Goal: Information Seeking & Learning: Learn about a topic

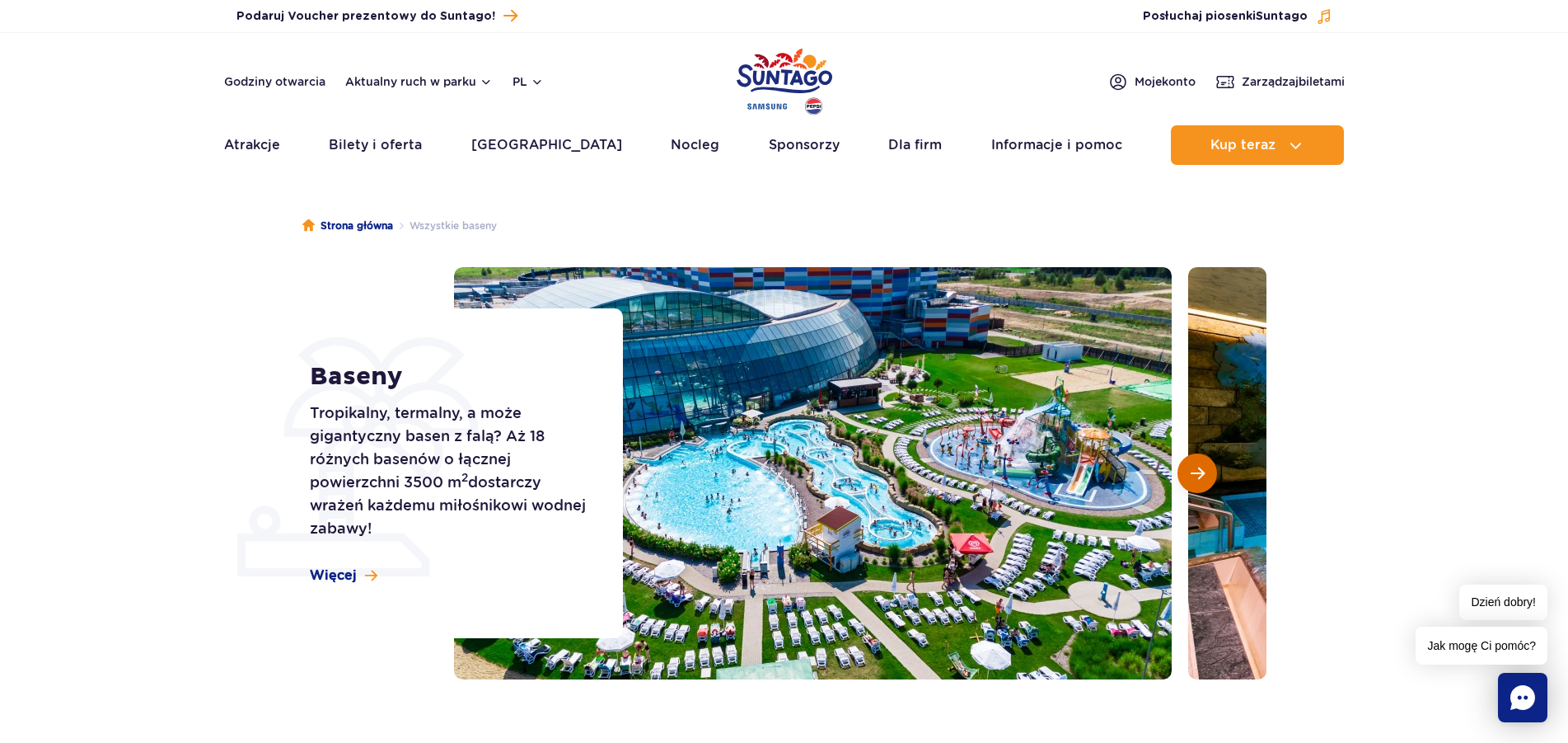
click at [1204, 480] on button "Następny slajd" at bounding box center [1197, 473] width 40 height 40
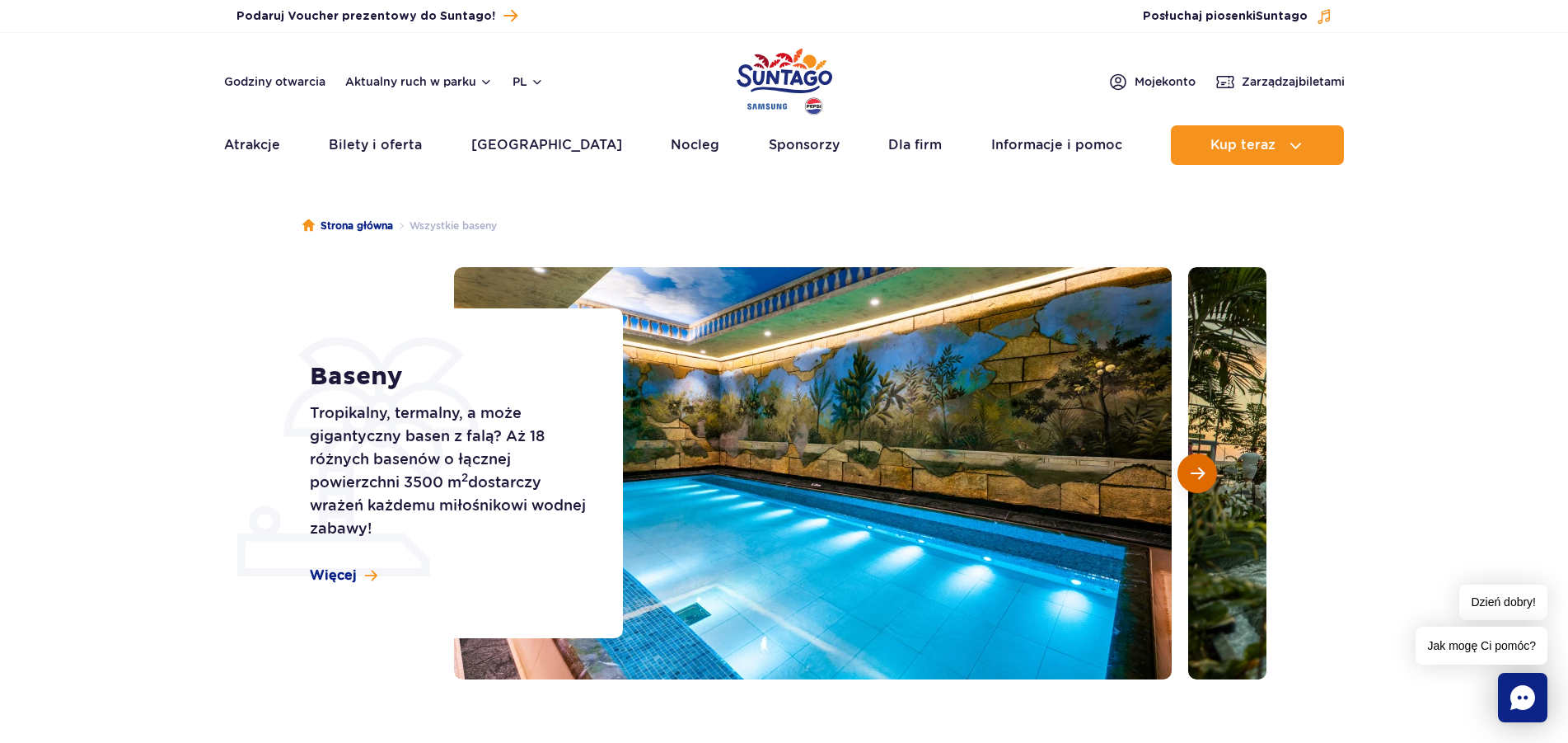
click at [1206, 474] on button "Następny slajd" at bounding box center [1197, 473] width 40 height 40
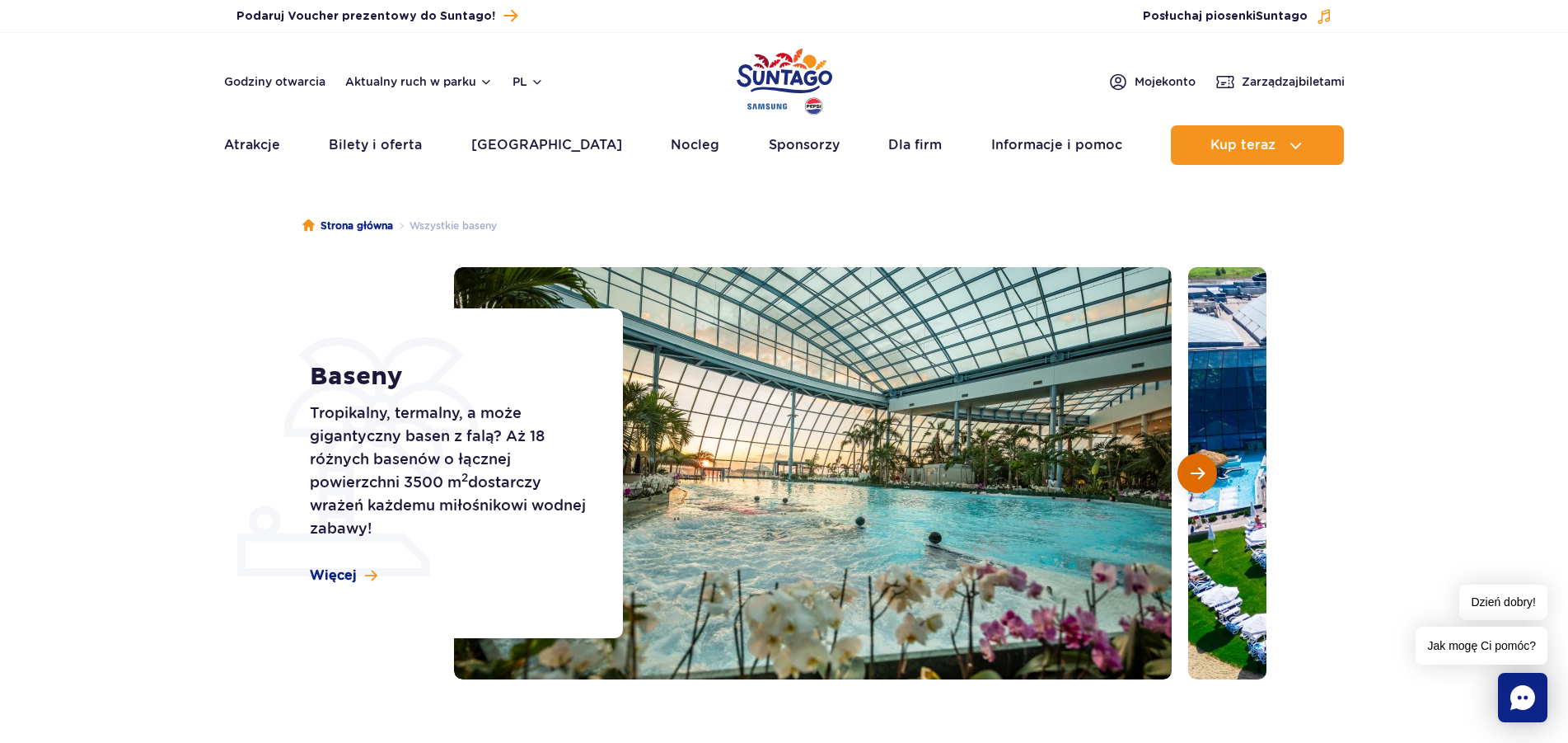
click at [1205, 473] on button "Następny slajd" at bounding box center [1197, 473] width 40 height 40
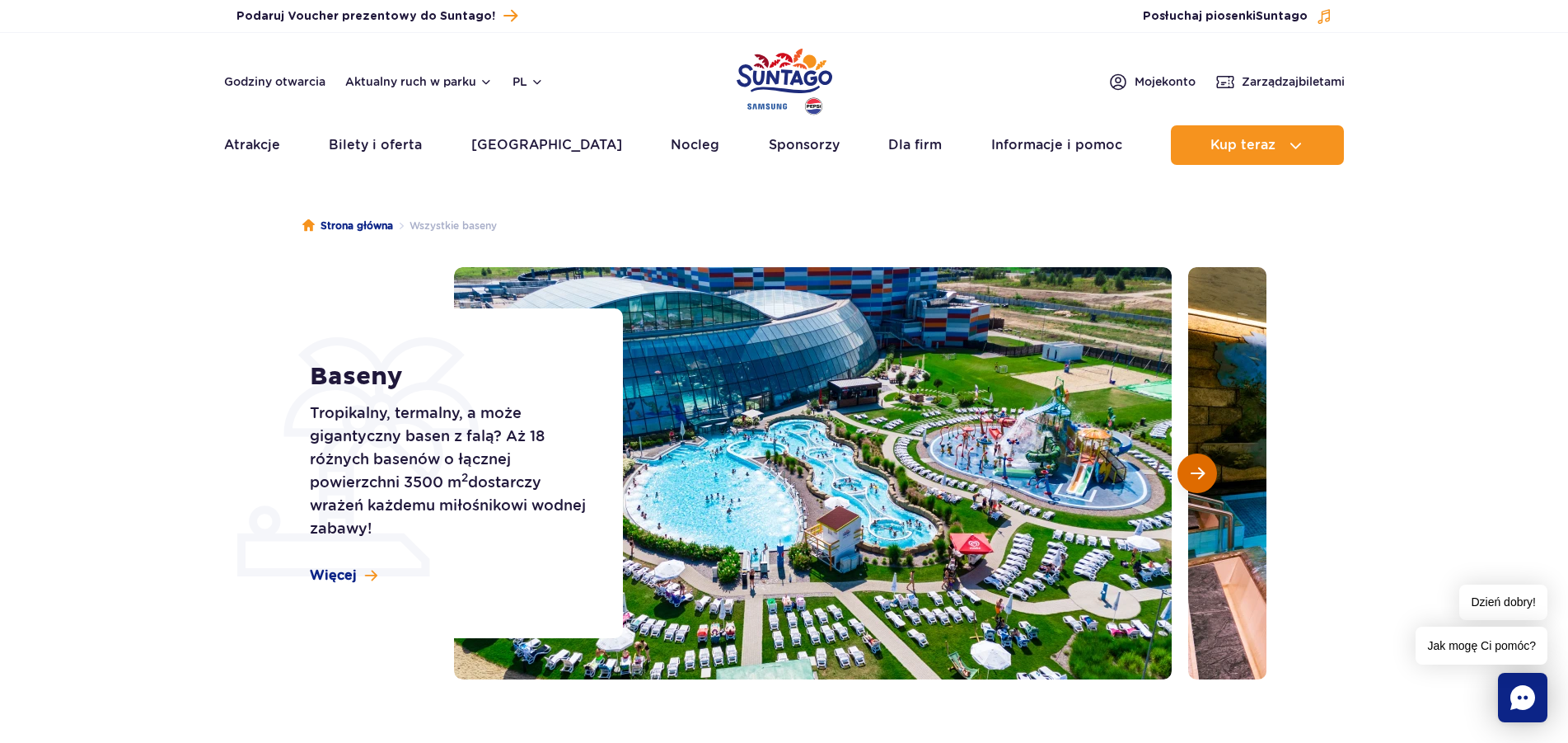
click at [1205, 473] on button "Następny slajd" at bounding box center [1197, 473] width 40 height 40
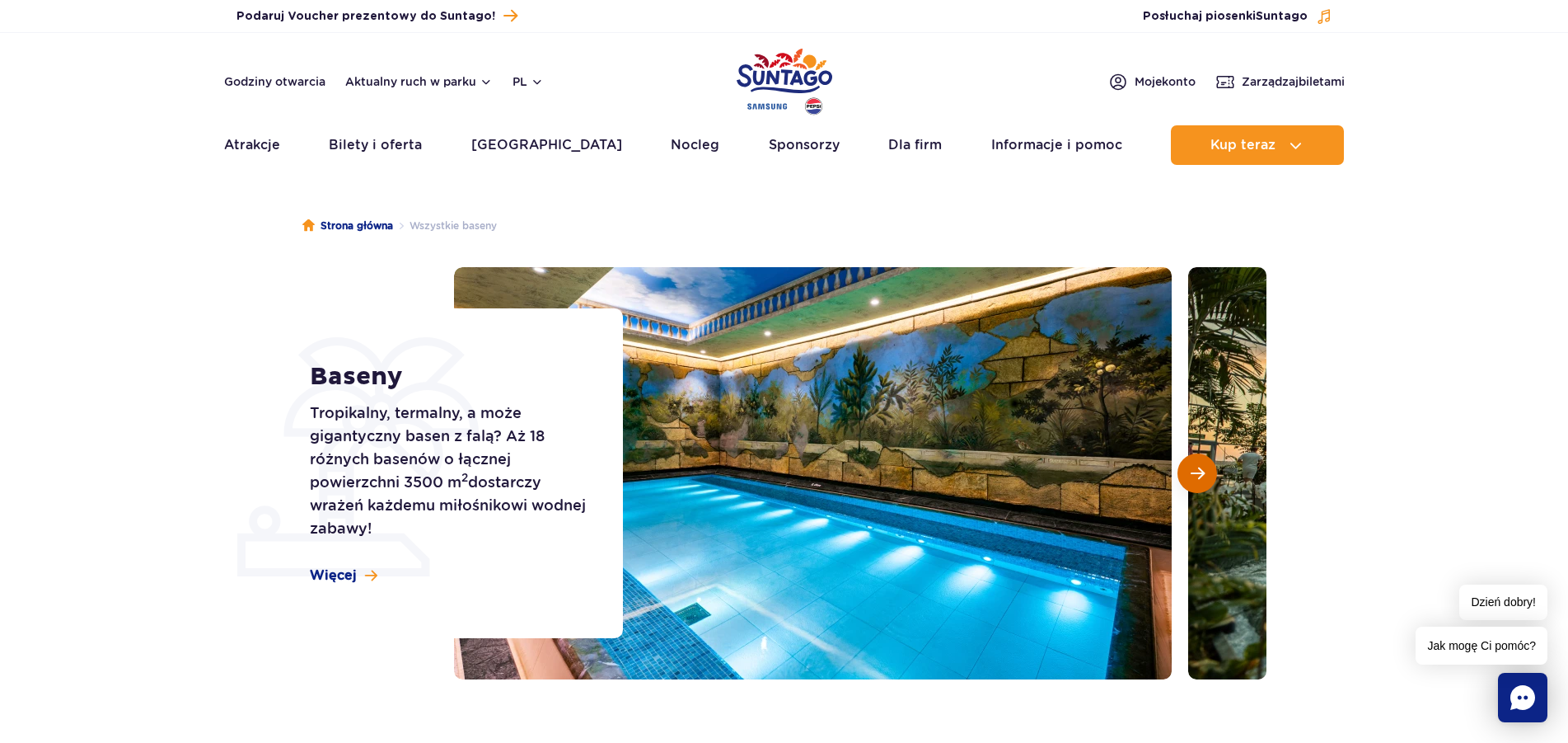
click at [1205, 473] on button "Następny slajd" at bounding box center [1197, 473] width 40 height 40
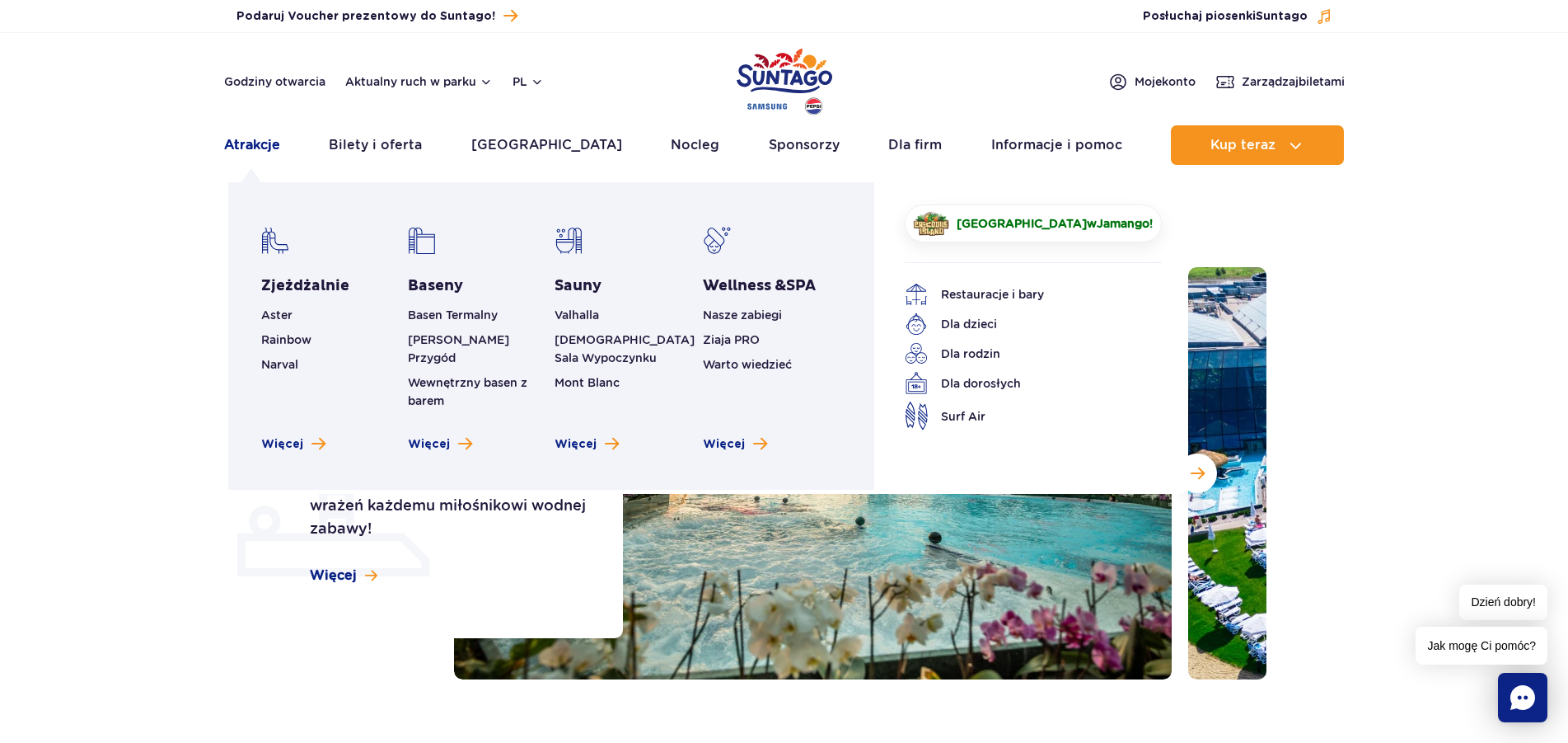
click at [238, 149] on link "Atrakcje" at bounding box center [252, 144] width 56 height 40
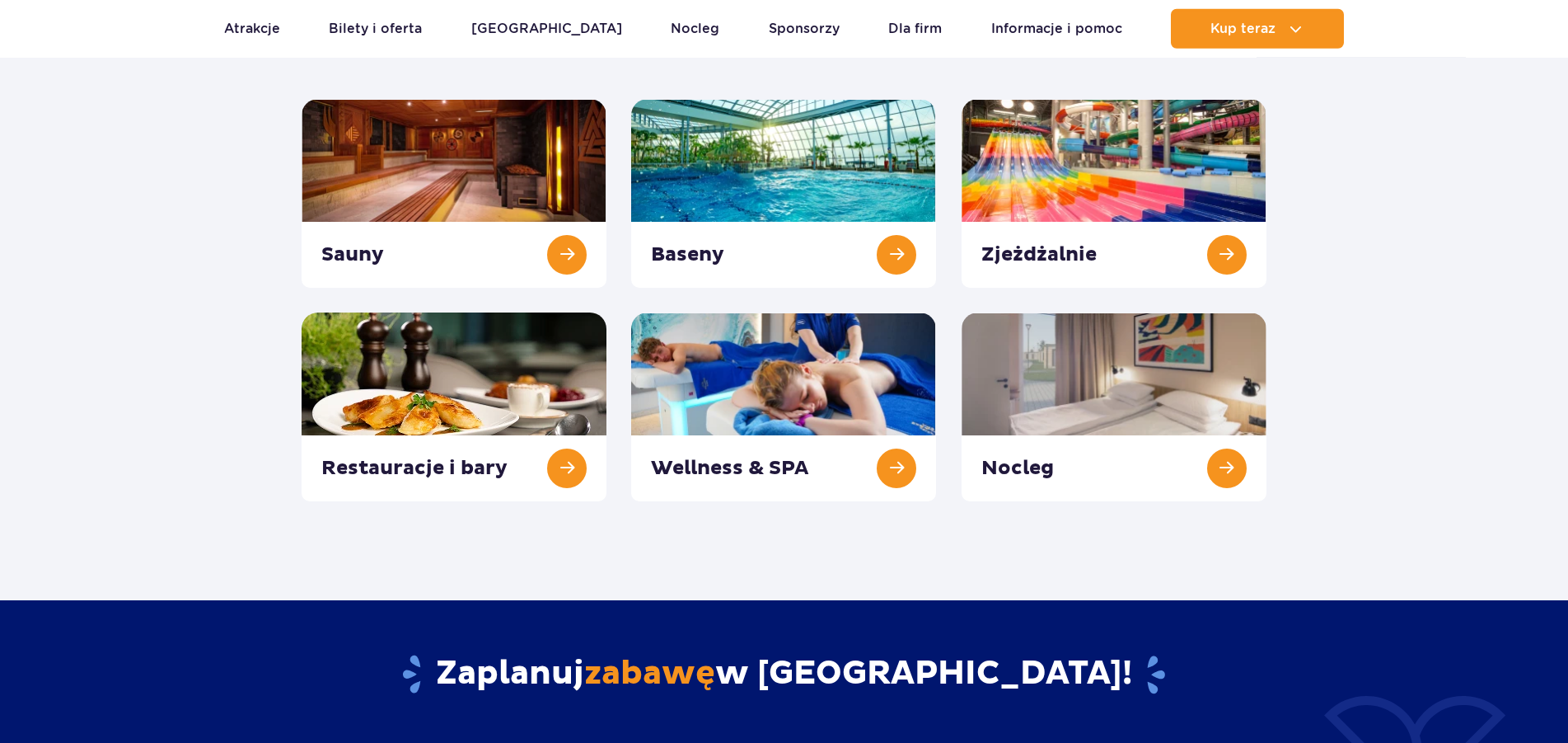
scroll to position [236, 0]
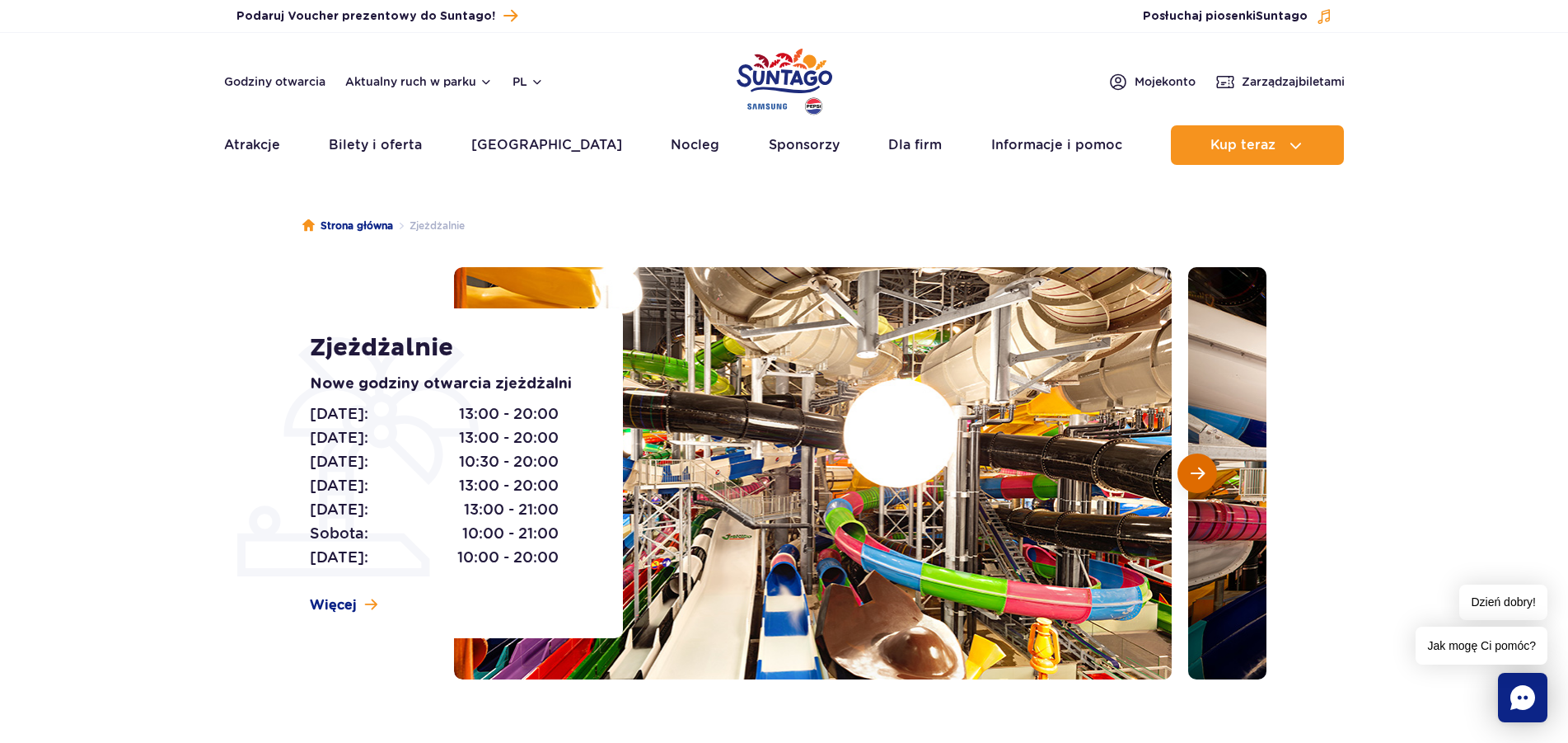
click at [1191, 470] on span "Następny slajd" at bounding box center [1198, 474] width 14 height 15
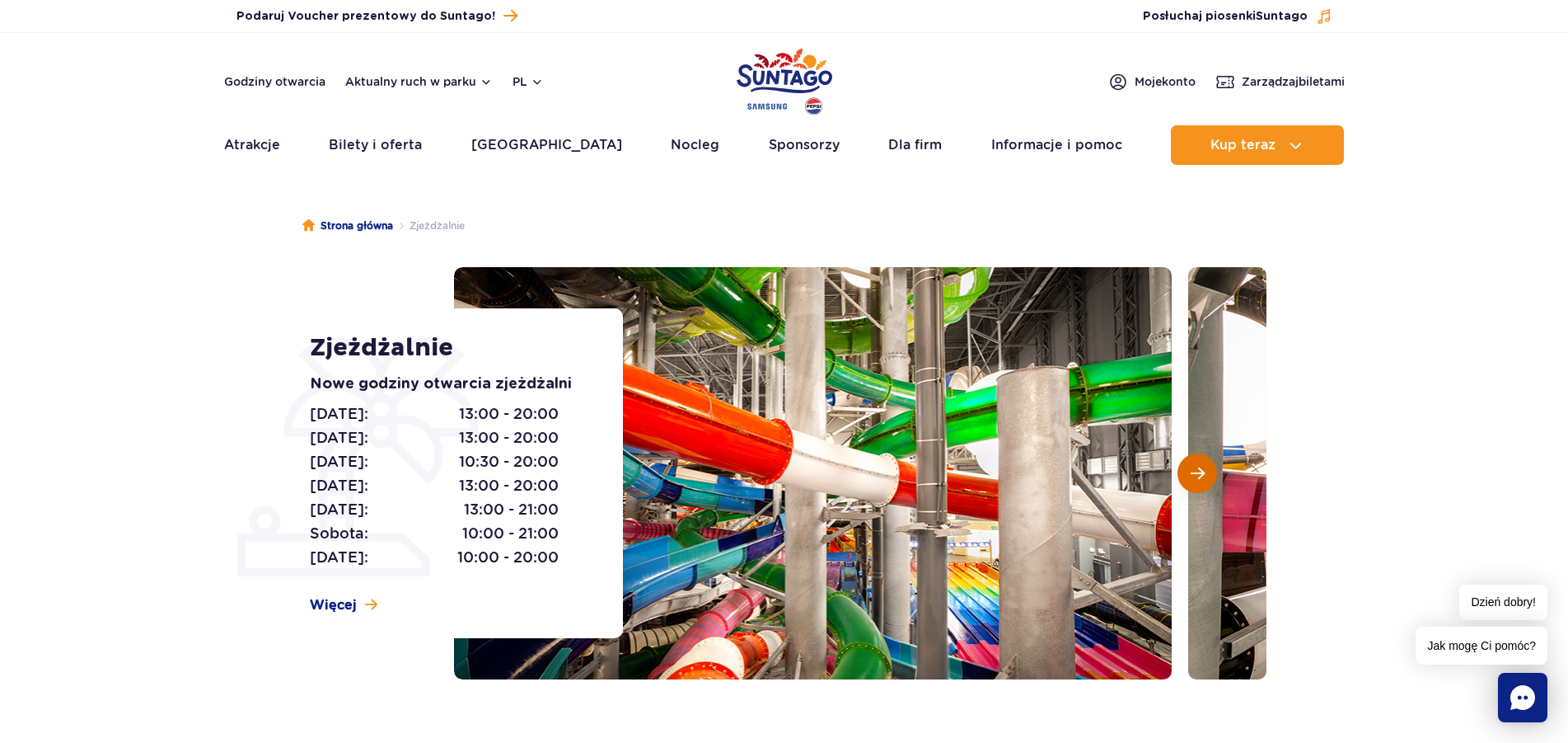
click at [1191, 470] on span "Następny slajd" at bounding box center [1198, 474] width 14 height 15
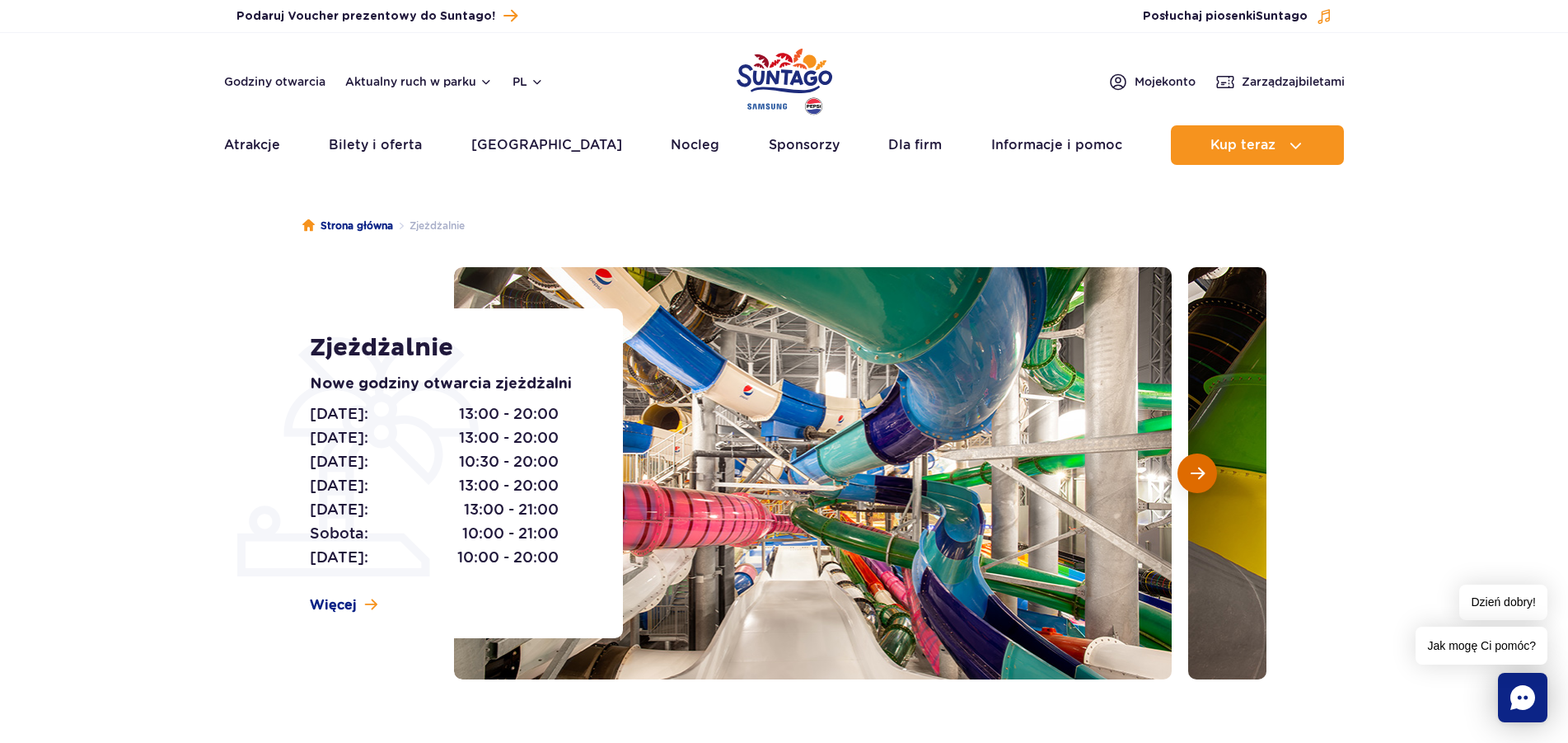
click at [1191, 470] on span "Następny slajd" at bounding box center [1198, 474] width 14 height 15
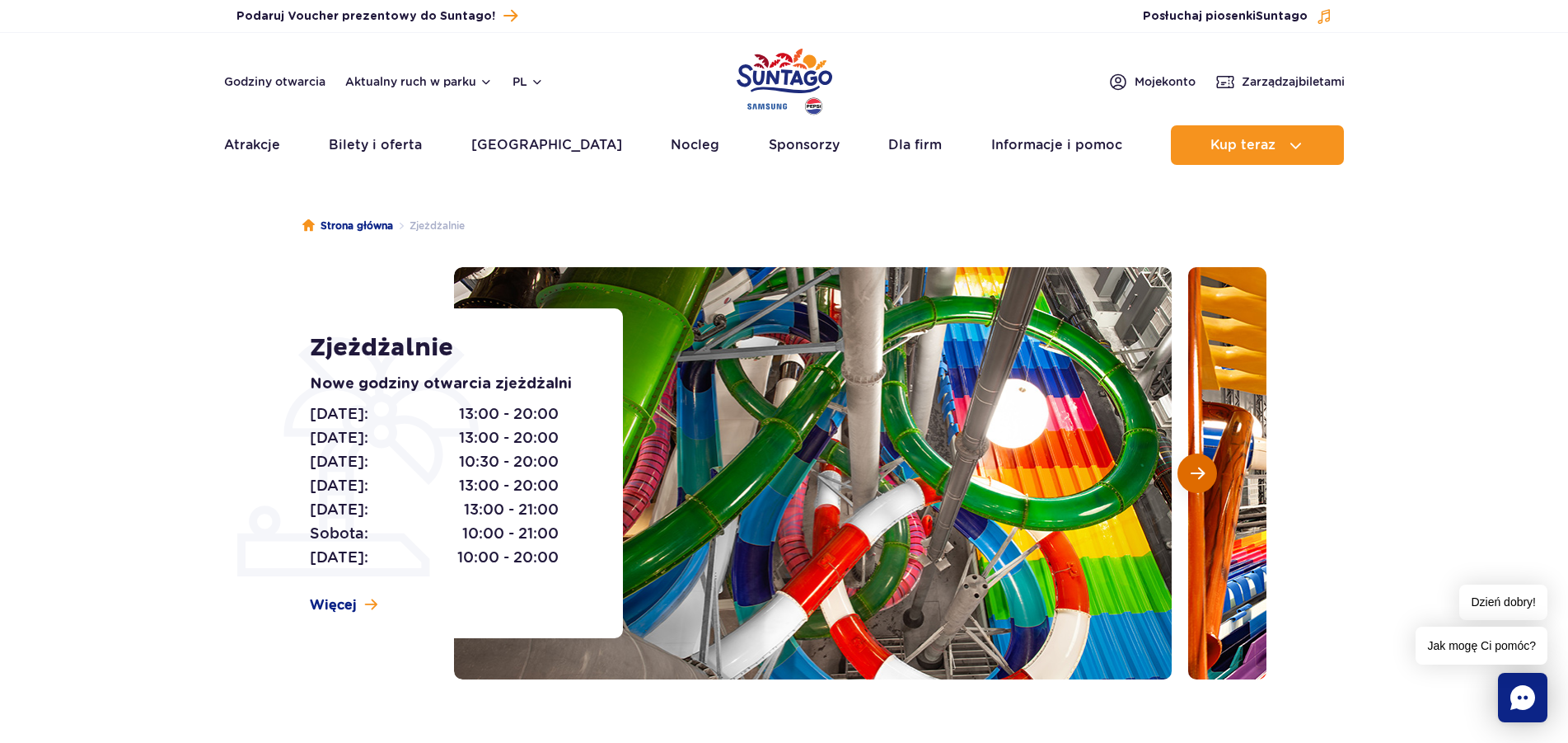
click at [1191, 470] on span "Następny slajd" at bounding box center [1198, 474] width 14 height 15
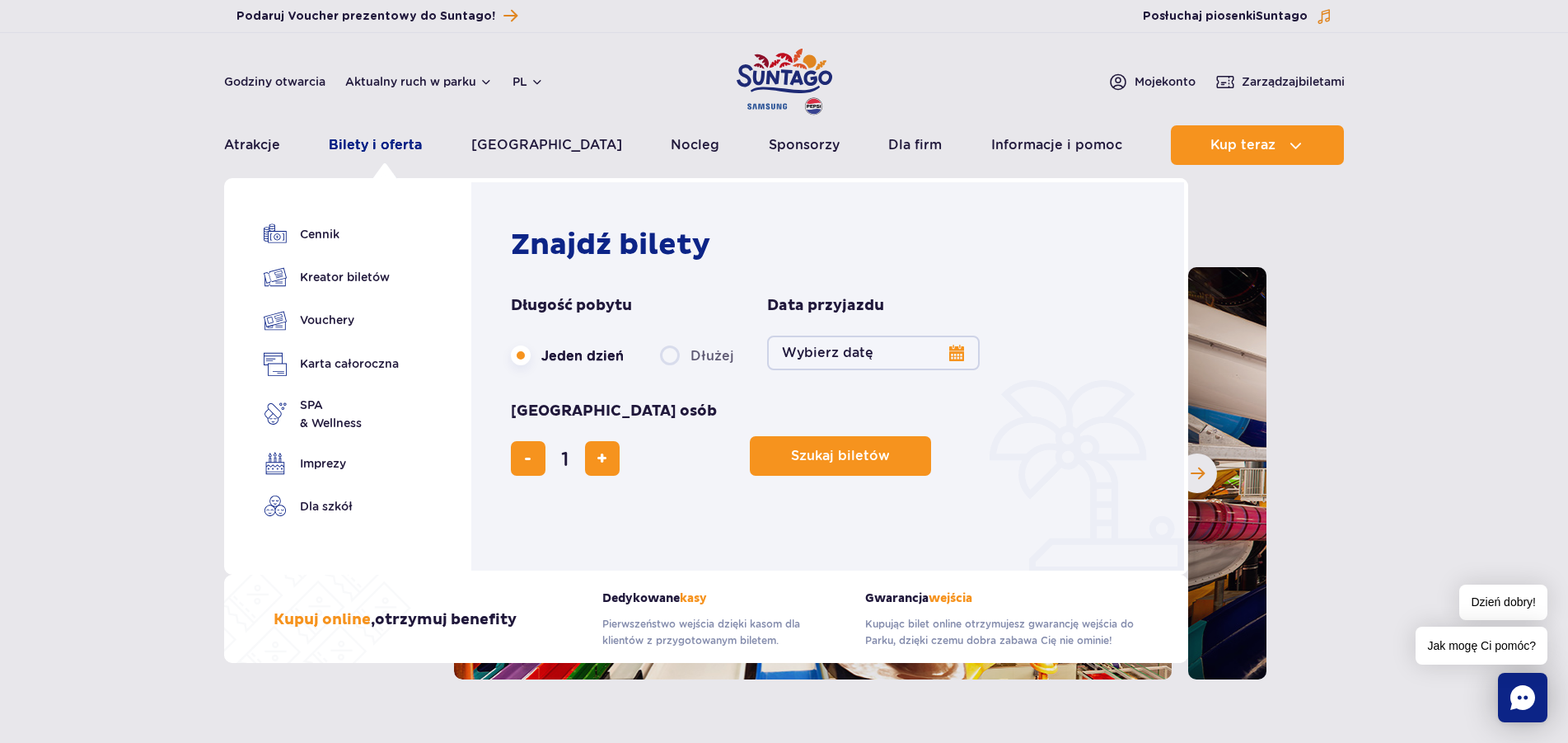
click at [403, 138] on link "Bilety i oferta" at bounding box center [376, 144] width 93 height 40
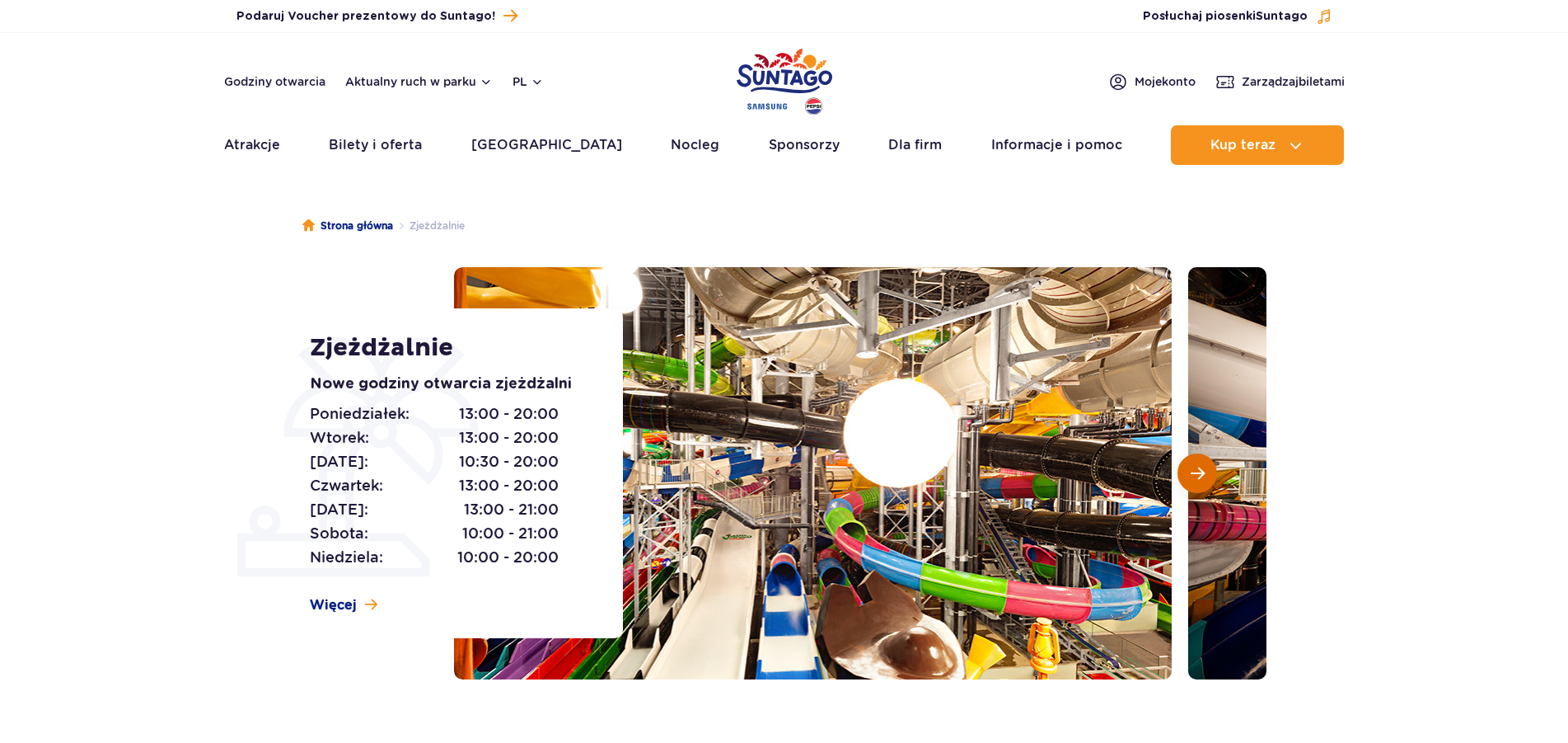
click at [1203, 478] on span "Następny slajd" at bounding box center [1198, 474] width 14 height 15
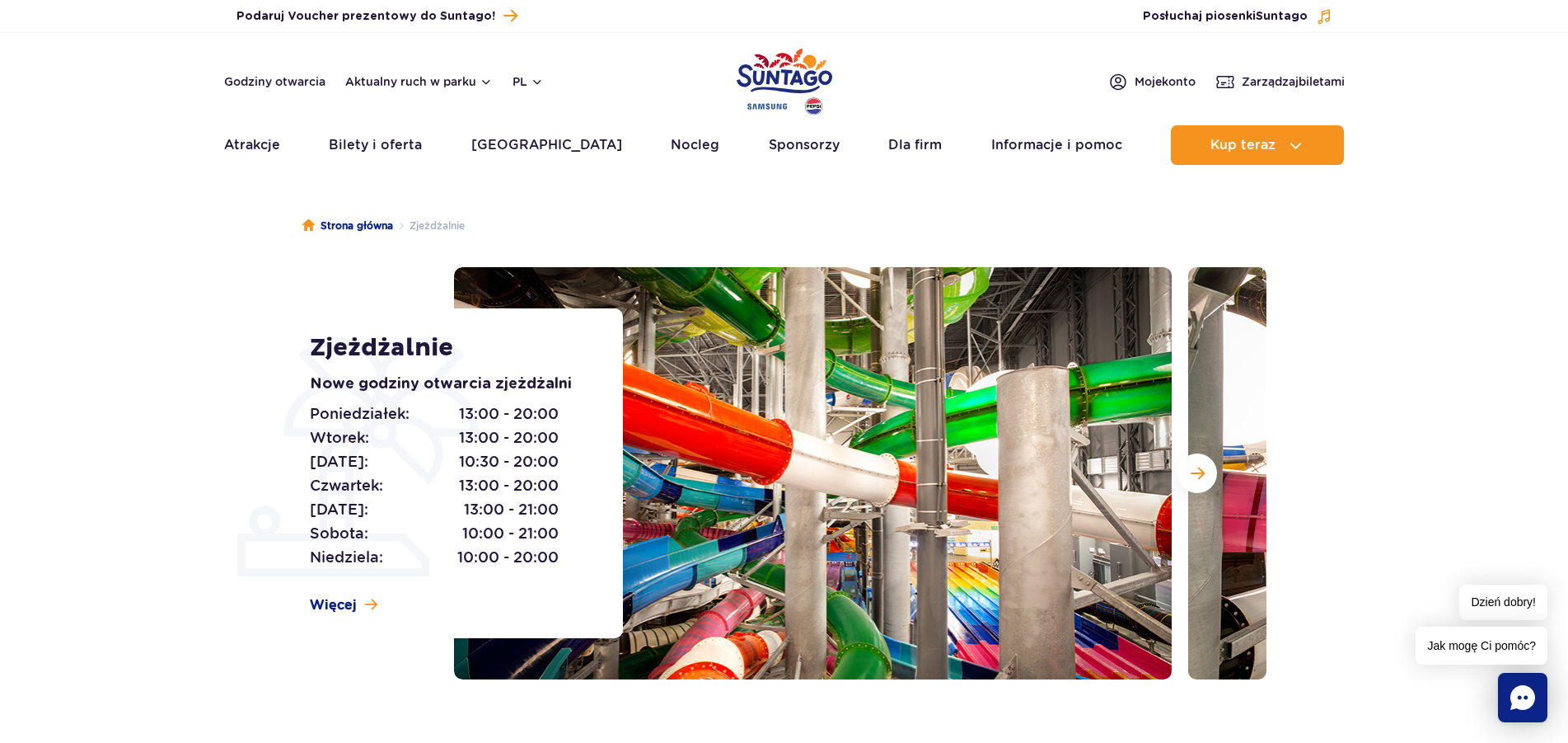
click at [0, 306] on section "Zjeżdżalnie Nowe godziny otwarcia zjeżdżalni [DATE]: 13:00 - 20:00 [DATE]: 13:0…" at bounding box center [784, 473] width 1568 height 412
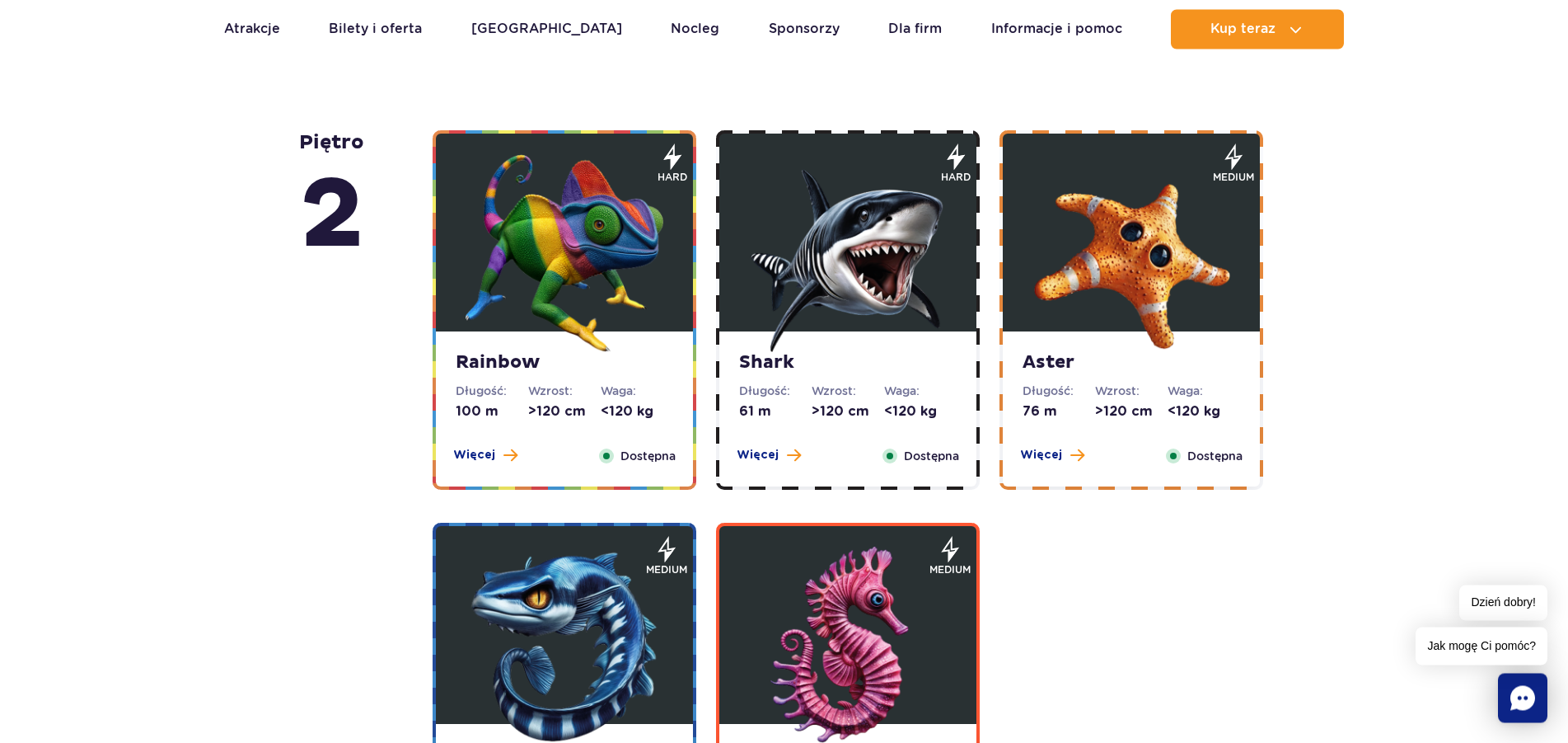
scroll to position [2774, 0]
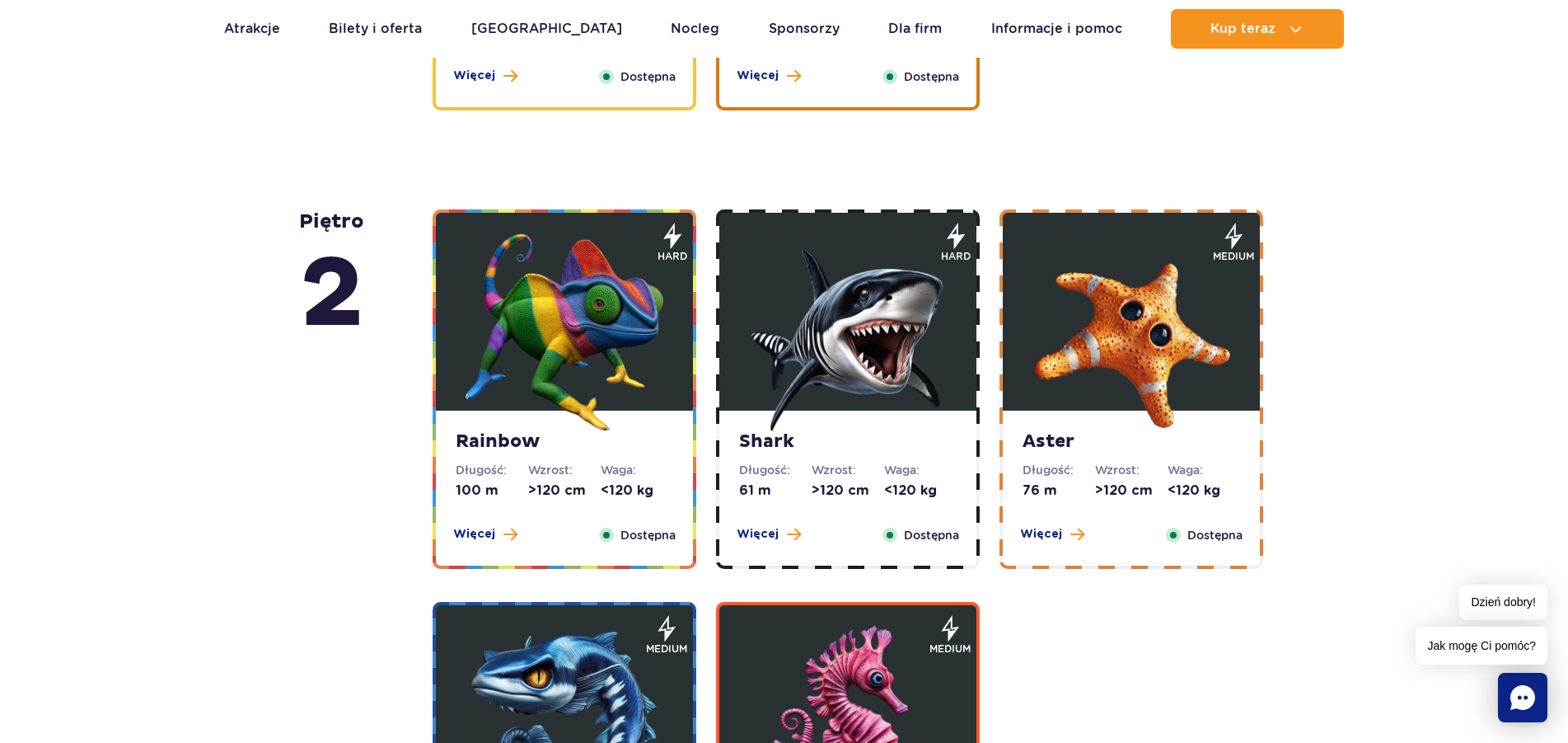
click at [491, 543] on div "Więcej Zamknij" at bounding box center [485, 534] width 84 height 18
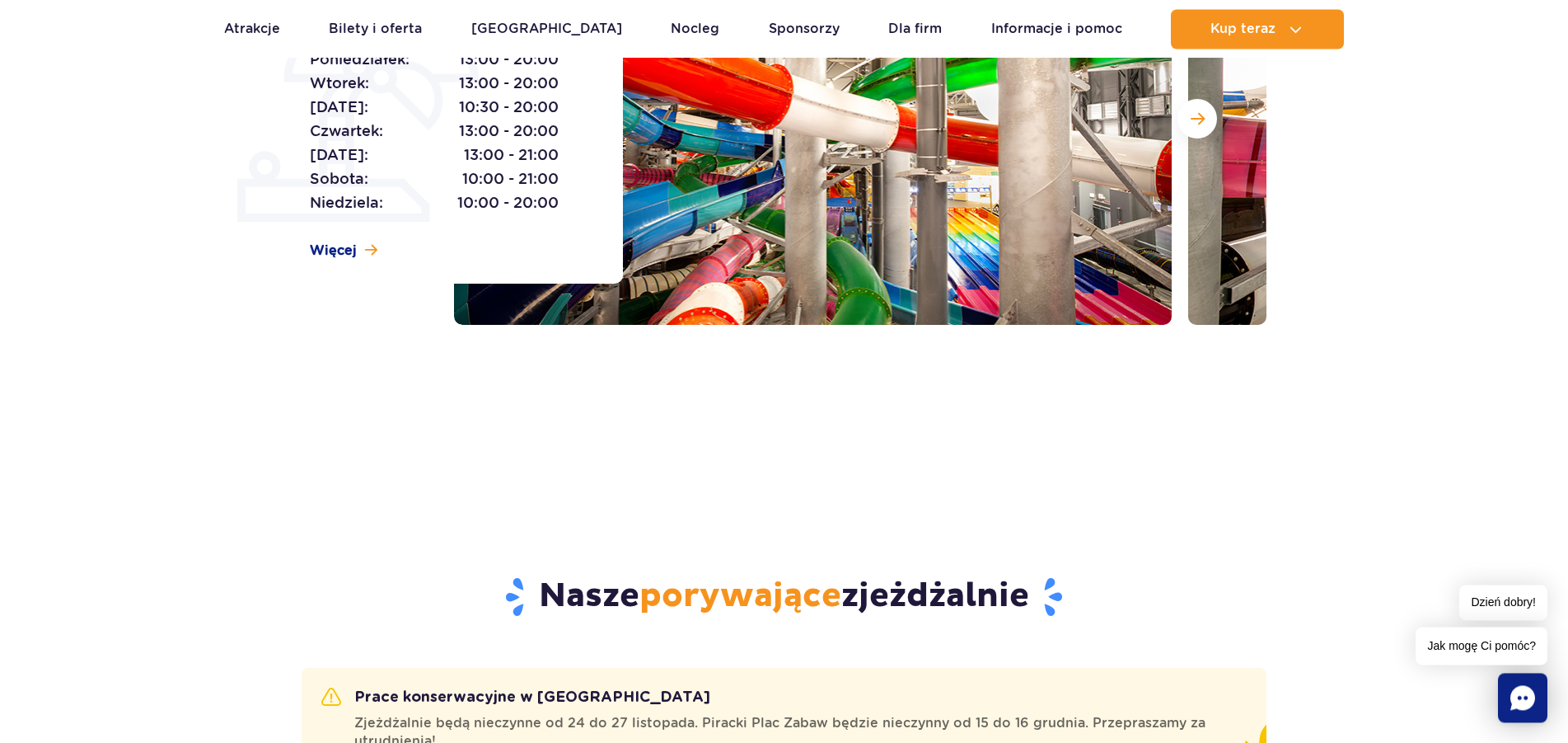
scroll to position [3, 0]
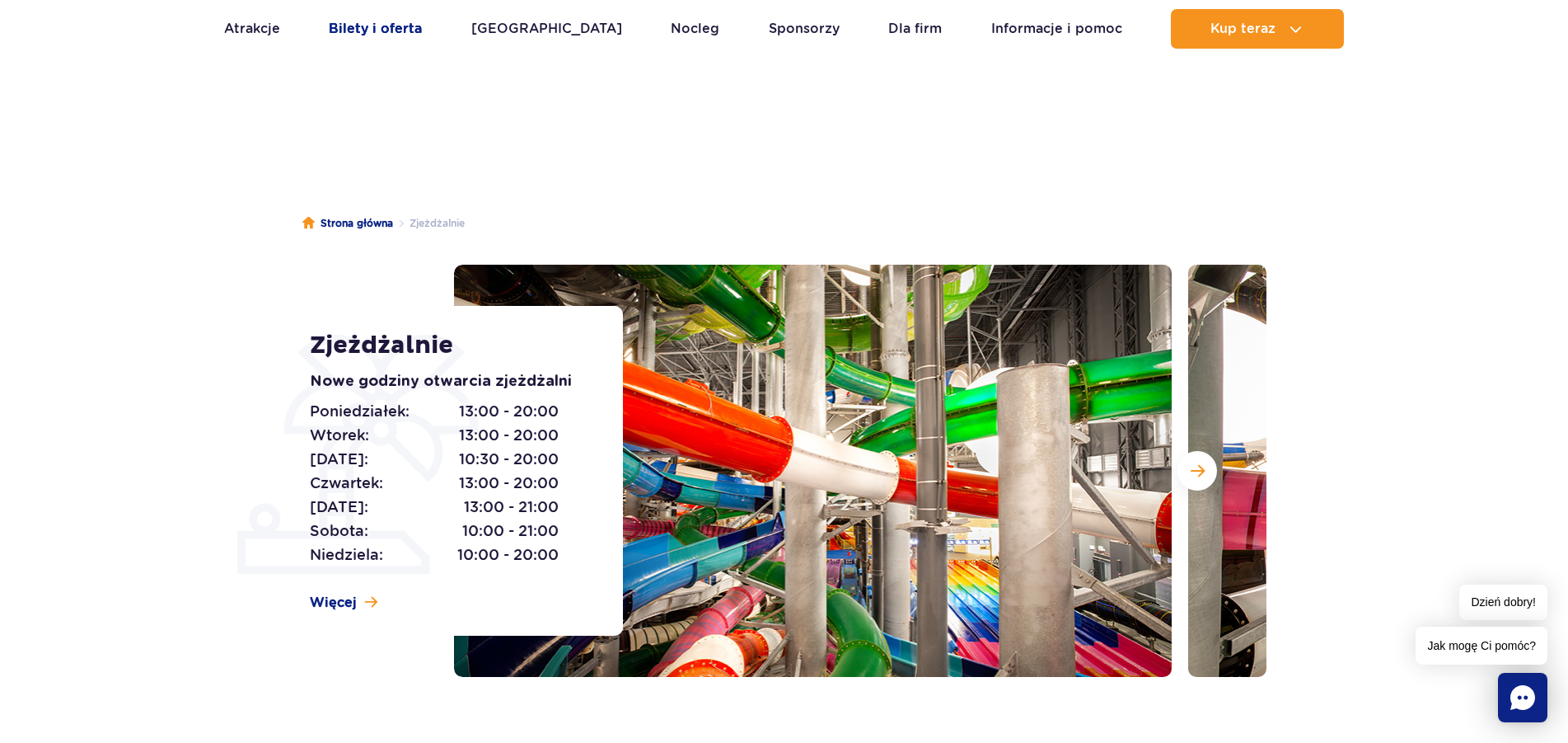
click at [352, 31] on link "Bilety i oferta" at bounding box center [376, 29] width 93 height 40
